Goal: Transaction & Acquisition: Book appointment/travel/reservation

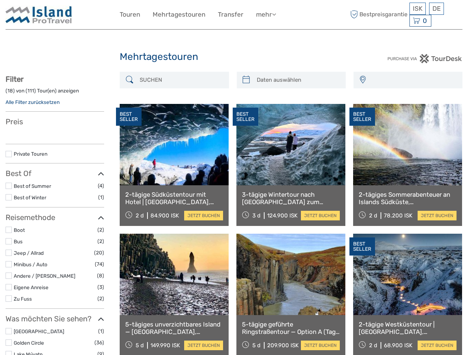
select select
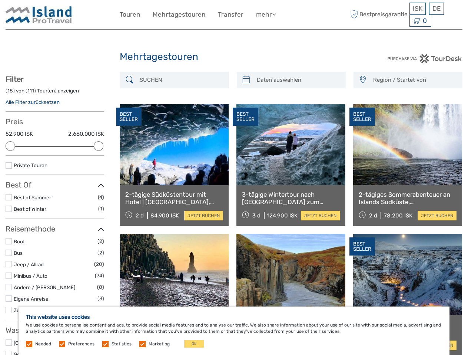
click at [265, 14] on link "mehr" at bounding box center [266, 14] width 20 height 11
click at [275, 14] on icon at bounding box center [274, 14] width 4 height 6
click at [417, 9] on span "ISK" at bounding box center [417, 8] width 10 height 7
click at [436, 9] on div "DE English Español Deutsch" at bounding box center [436, 9] width 15 height 12
click at [419, 21] on div "0 Items Total 0 ISK Zur Kasse Der Warenkorb ist leer." at bounding box center [420, 21] width 22 height 12
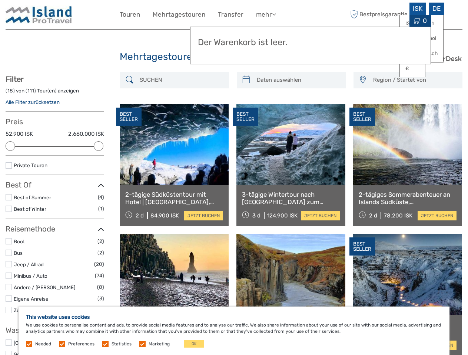
click at [10, 146] on div at bounding box center [11, 146] width 10 height 10
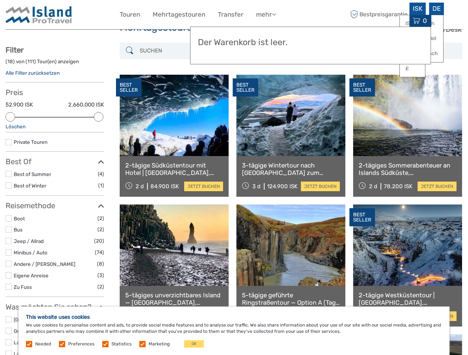
click at [98, 146] on div "Filter ( 18 ) von ( 111 ) Tour(en) anzeigen Alle Filter zurücksetzen Preis 52.9…" at bounding box center [55, 317] width 98 height 542
click at [246, 80] on div "BEST SELLER" at bounding box center [246, 87] width 26 height 19
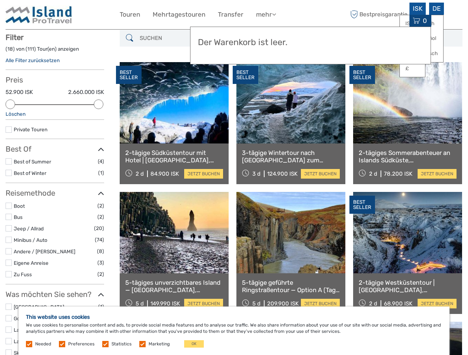
click at [297, 80] on link at bounding box center [290, 102] width 109 height 81
click at [362, 80] on div "BEST SELLER" at bounding box center [362, 75] width 26 height 19
